Goal: Information Seeking & Learning: Find specific fact

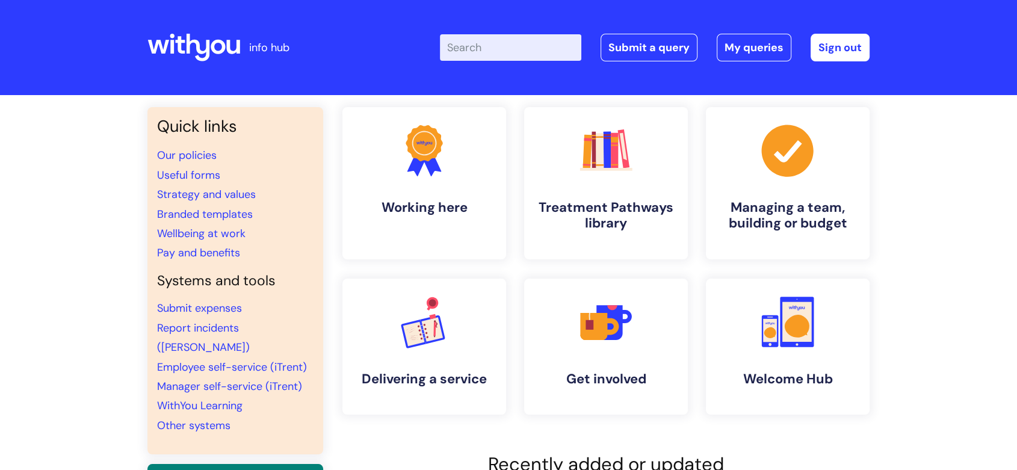
click at [494, 55] on input "Enter your search term here..." at bounding box center [510, 47] width 141 height 26
type input "consultation"
click button "Search" at bounding box center [0, 0] width 0 height 0
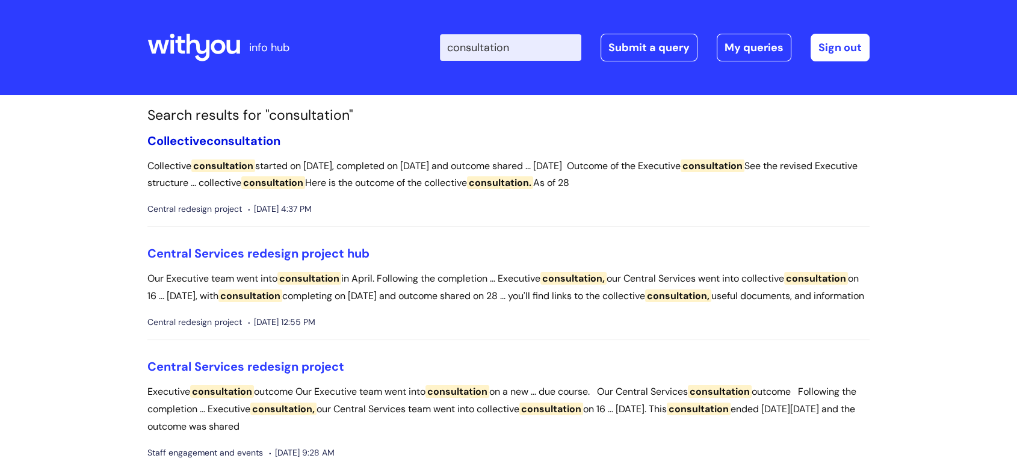
click at [203, 144] on link "Collective consultation" at bounding box center [213, 141] width 133 height 16
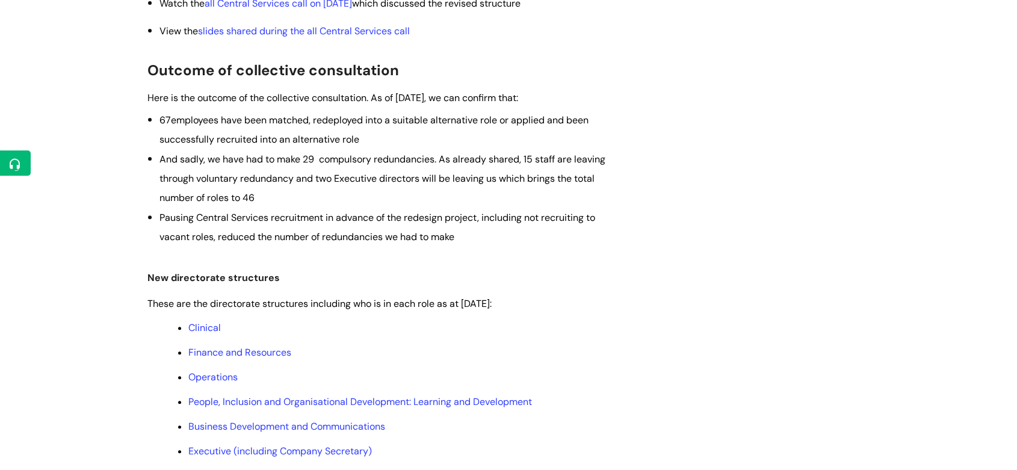
scroll to position [467, 0]
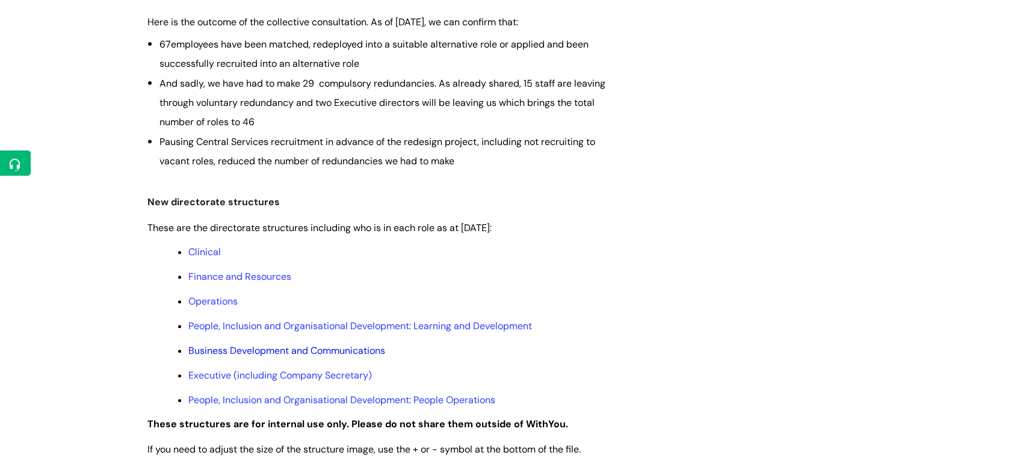
click at [281, 355] on link "Business Development and Communications" at bounding box center [286, 350] width 197 height 13
